Goal: Register for event/course

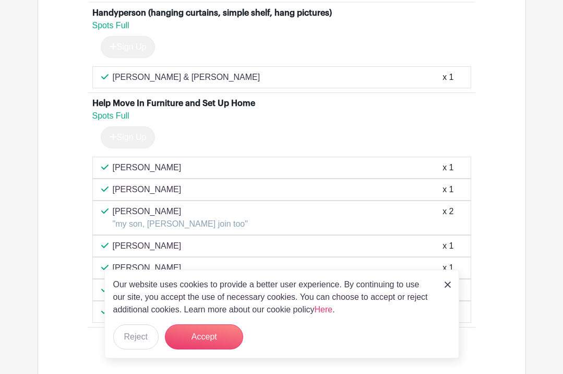
scroll to position [667, 0]
click at [208, 338] on button "Accept" at bounding box center [204, 336] width 78 height 25
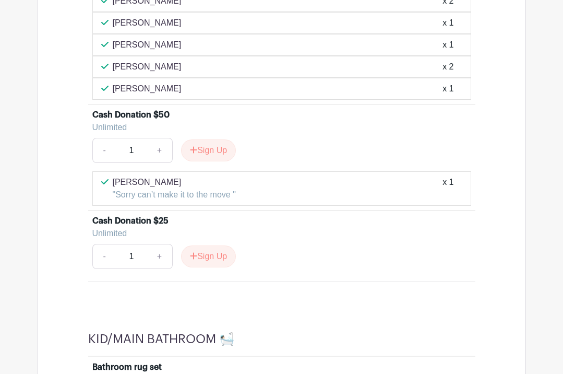
scroll to position [1146, 0]
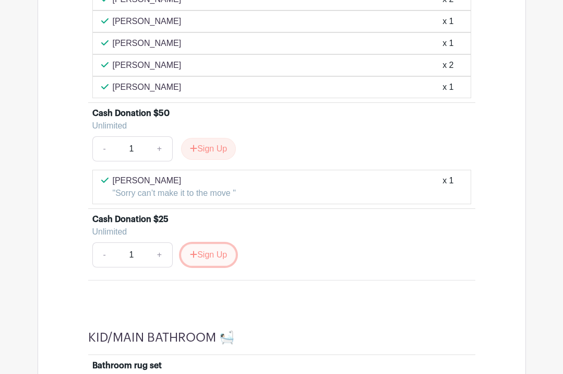
click at [199, 257] on button "Sign Up" at bounding box center [208, 255] width 55 height 22
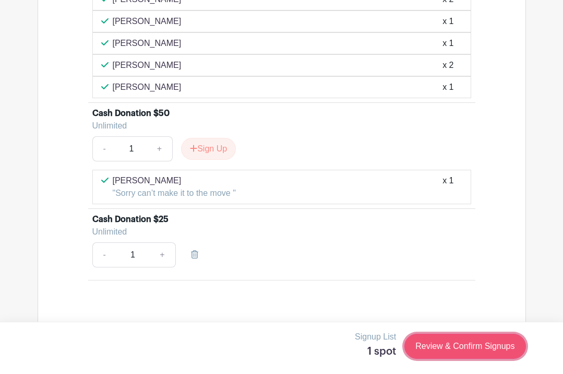
click at [446, 353] on link "Review & Confirm Signups" at bounding box center [465, 346] width 121 height 25
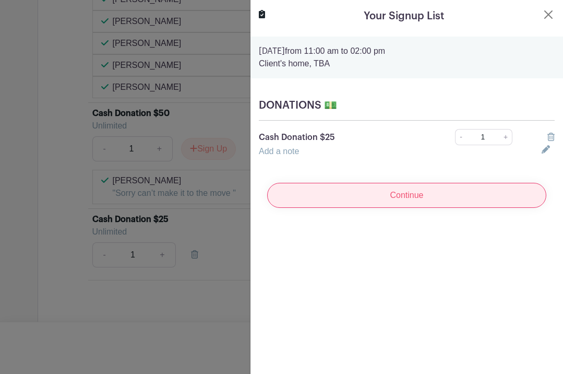
click at [487, 195] on input "Continue" at bounding box center [406, 195] width 279 height 25
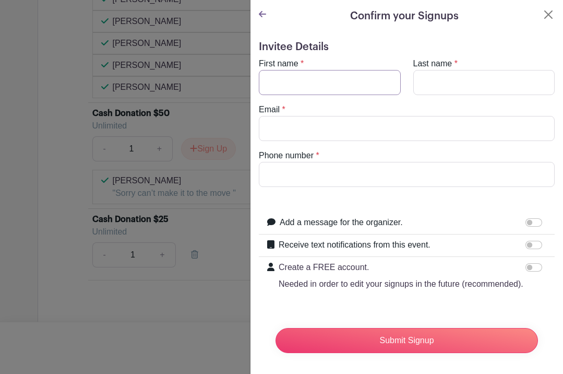
click at [313, 85] on input "First name" at bounding box center [330, 82] width 142 height 25
type input "Jessica"
type input "Wan"
type input "spotlight@gmail.com"
type input "4155091757"
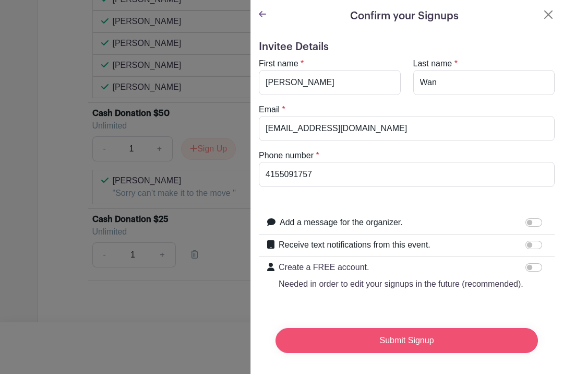
click at [423, 337] on input "Submit Signup" at bounding box center [407, 340] width 263 height 25
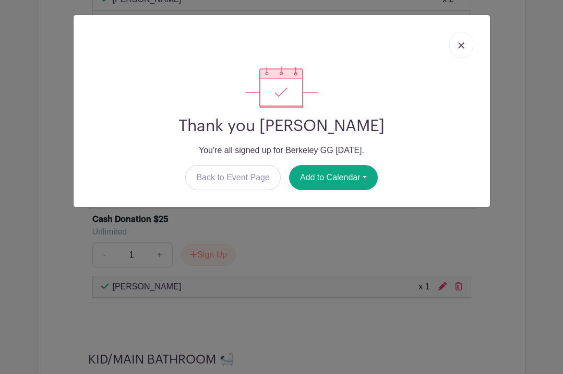
click at [459, 46] on img at bounding box center [461, 45] width 6 height 6
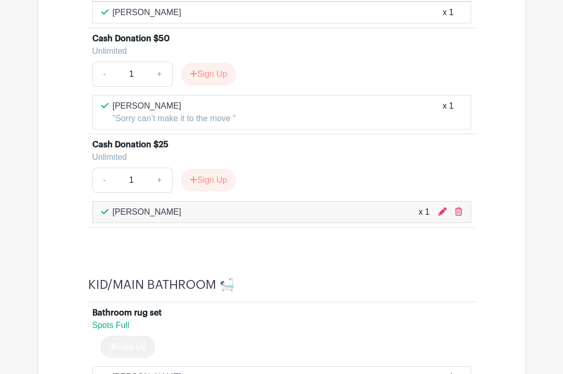
scroll to position [1226, 0]
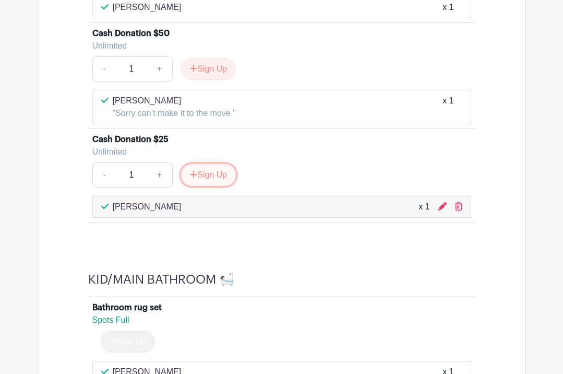
click at [221, 181] on button "Sign Up" at bounding box center [208, 175] width 55 height 22
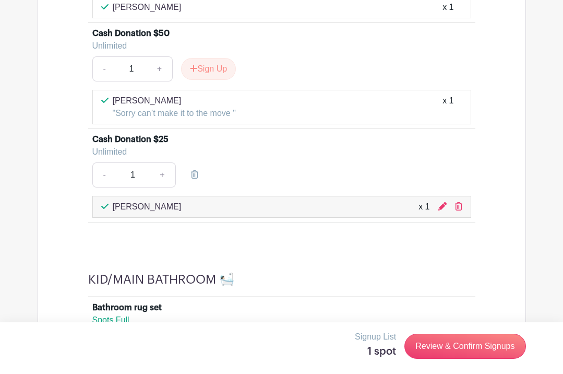
click at [391, 302] on div "Bathroom rug set" at bounding box center [281, 307] width 379 height 13
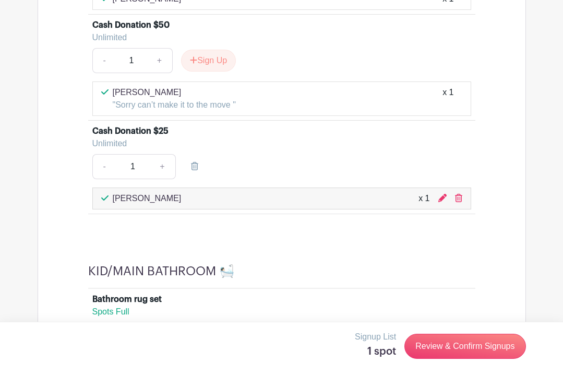
scroll to position [1233, 0]
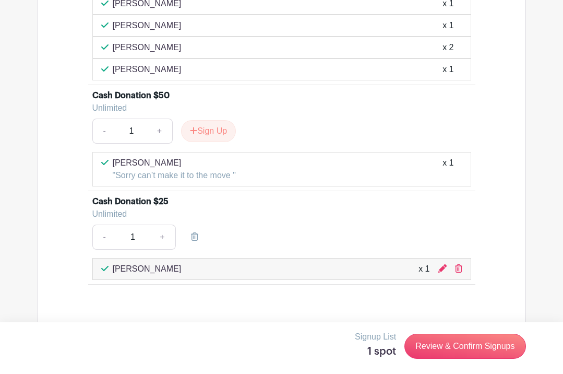
scroll to position [1157, 0]
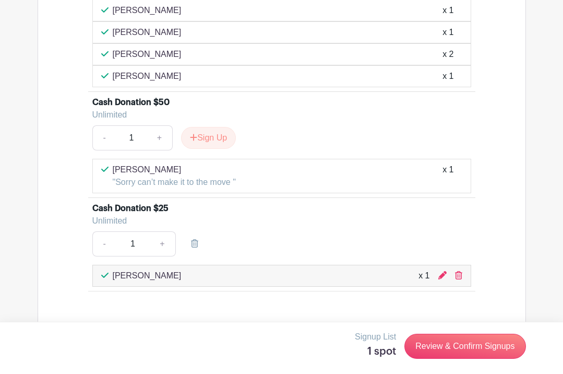
click at [292, 276] on div "Jessica Wan x 1" at bounding box center [281, 275] width 361 height 13
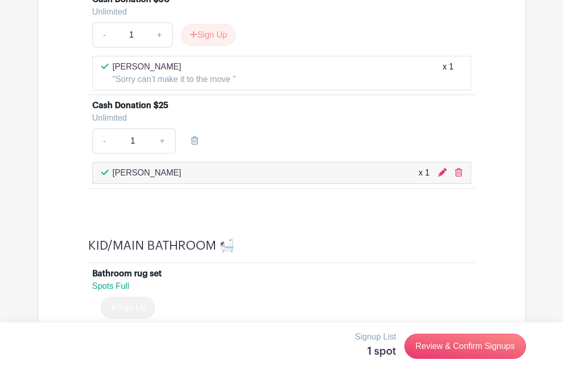
scroll to position [1254, 0]
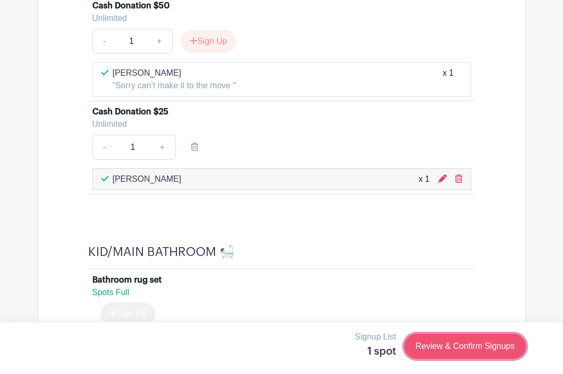
click at [412, 337] on link "Review & Confirm Signups" at bounding box center [465, 346] width 121 height 25
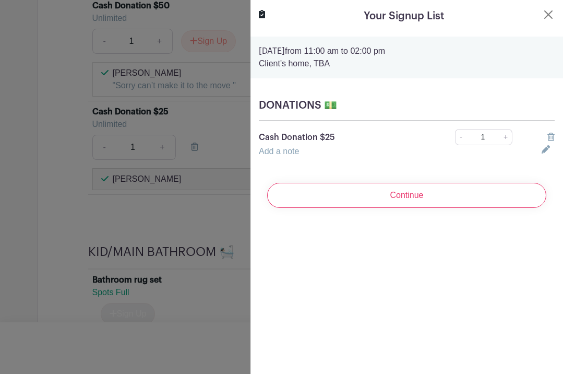
click at [327, 106] on h5 "DONATIONS 💵" at bounding box center [407, 105] width 296 height 13
click at [552, 13] on button "Close" at bounding box center [548, 14] width 13 height 13
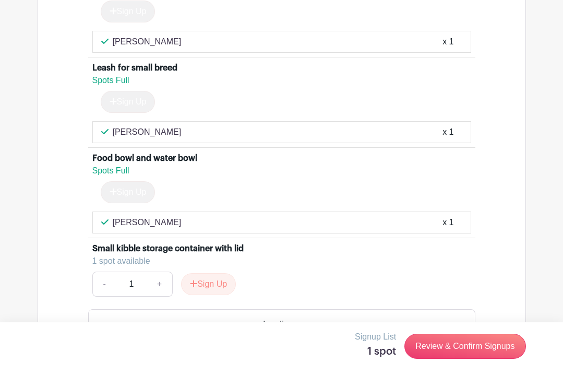
scroll to position [5288, 0]
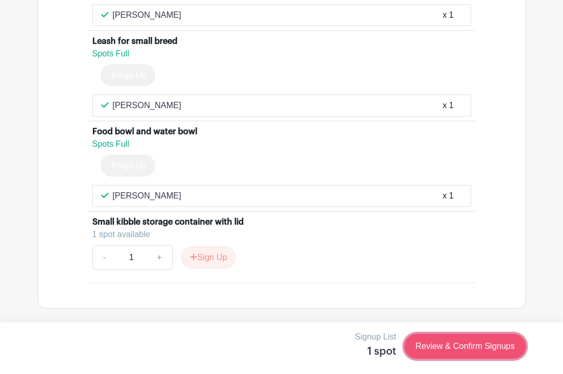
click at [425, 344] on link "Review & Confirm Signups" at bounding box center [465, 346] width 121 height 25
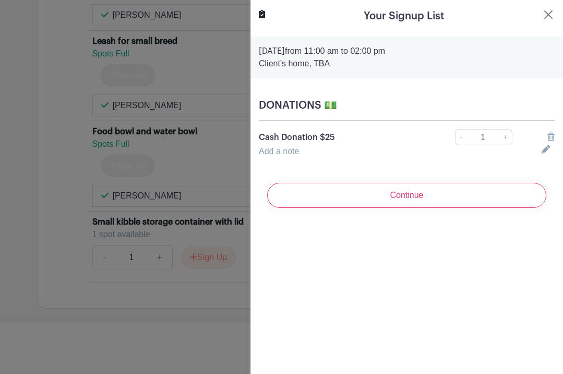
click at [555, 139] on div at bounding box center [549, 137] width 26 height 13
click at [553, 137] on icon at bounding box center [551, 137] width 7 height 8
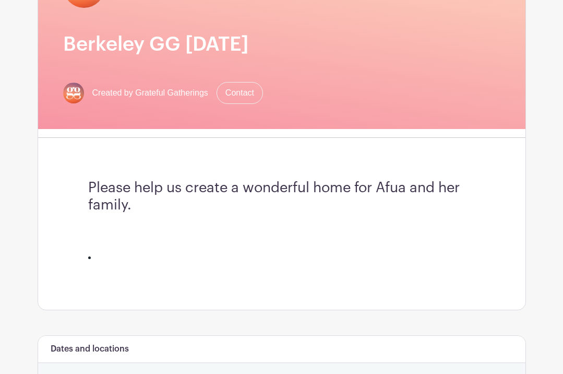
scroll to position [0, 0]
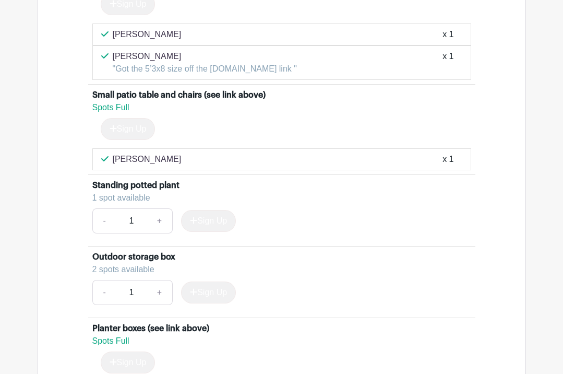
scroll to position [6455, 0]
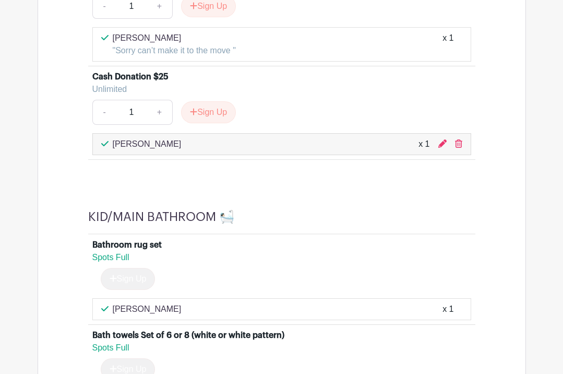
scroll to position [1296, 0]
